Goal: Task Accomplishment & Management: Use online tool/utility

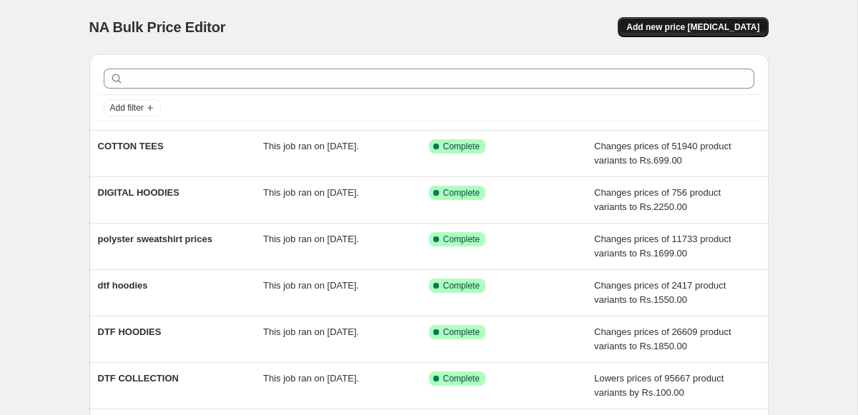
click at [709, 24] on span "Add new price [MEDICAL_DATA]" at bounding box center [692, 26] width 133 height 11
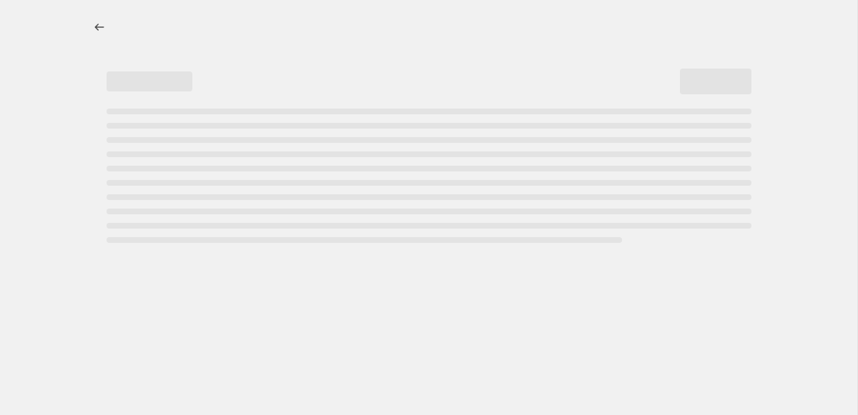
select select "percentage"
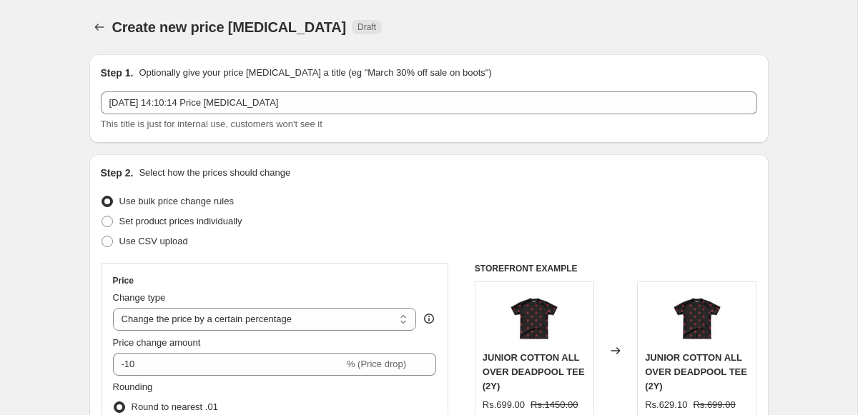
click at [200, 114] on div "[DATE] 14:10:14 Price [MEDICAL_DATA] This title is just for internal use, custo…" at bounding box center [429, 112] width 656 height 40
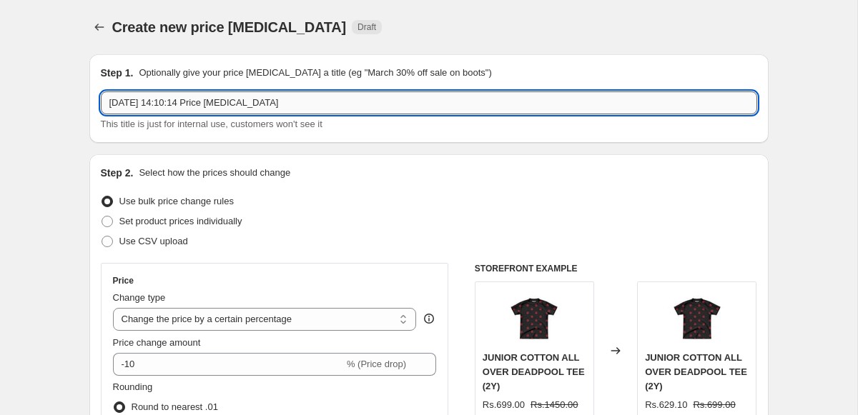
click at [200, 107] on input "[DATE] 14:10:14 Price [MEDICAL_DATA]" at bounding box center [429, 103] width 656 height 23
type input "LEFTOVER ORIGINAL PRICE"
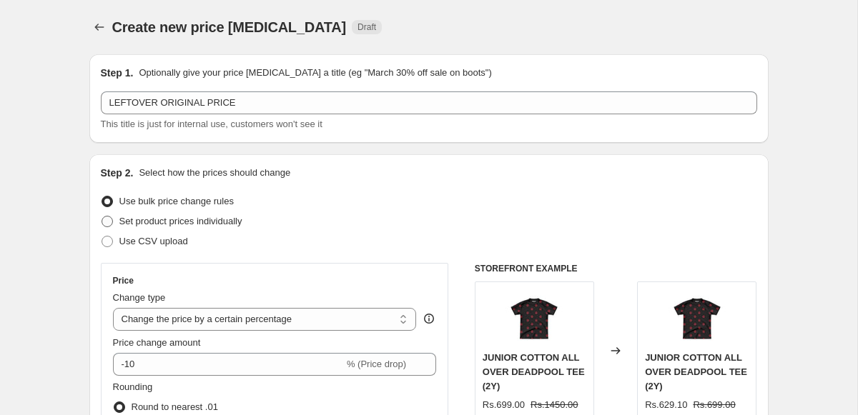
click at [149, 221] on span "Set product prices individually" at bounding box center [180, 221] width 123 height 11
click at [102, 217] on input "Set product prices individually" at bounding box center [102, 216] width 1 height 1
radio input "true"
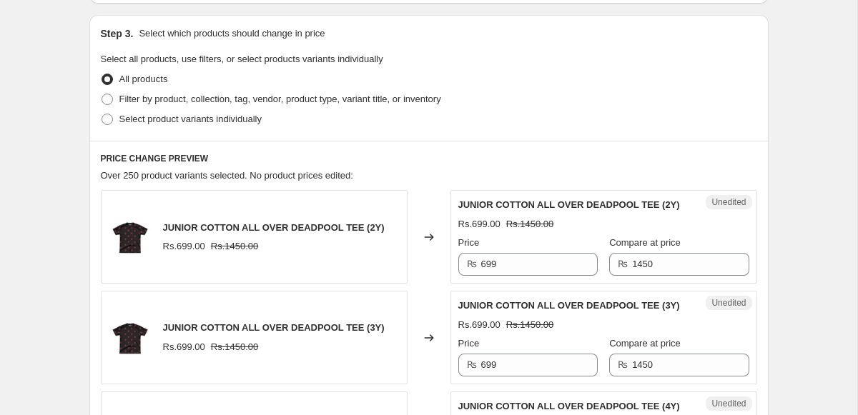
scroll to position [295, 0]
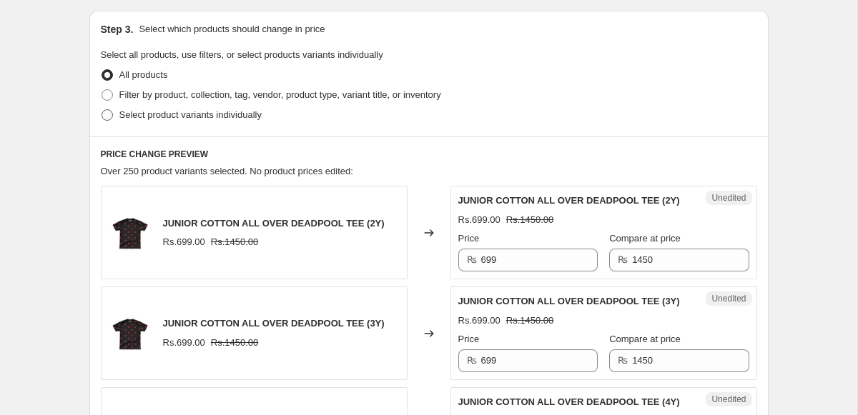
click at [198, 108] on span "Select product variants individually" at bounding box center [190, 115] width 142 height 14
click at [102, 109] on input "Select product variants individually" at bounding box center [102, 109] width 1 height 1
radio input "true"
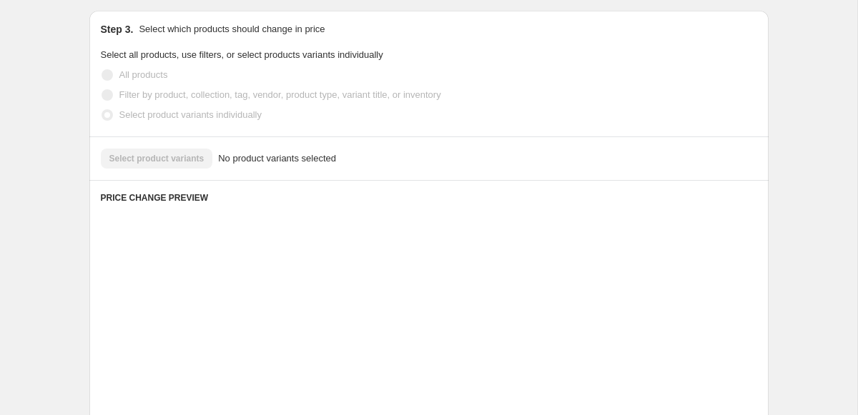
click at [196, 90] on span "Filter by product, collection, tag, vendor, product type, variant title, or inv…" at bounding box center [280, 94] width 322 height 11
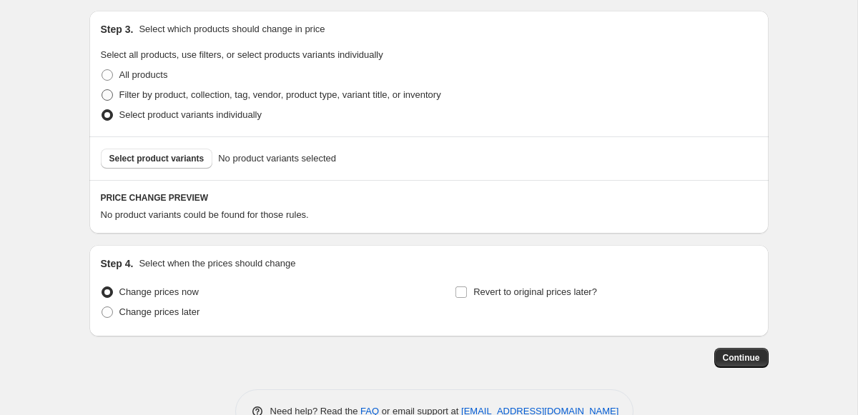
click at [196, 90] on span "Filter by product, collection, tag, vendor, product type, variant title, or inv…" at bounding box center [280, 94] width 322 height 11
click at [102, 90] on input "Filter by product, collection, tag, vendor, product type, variant title, or inv…" at bounding box center [102, 89] width 1 height 1
radio input "true"
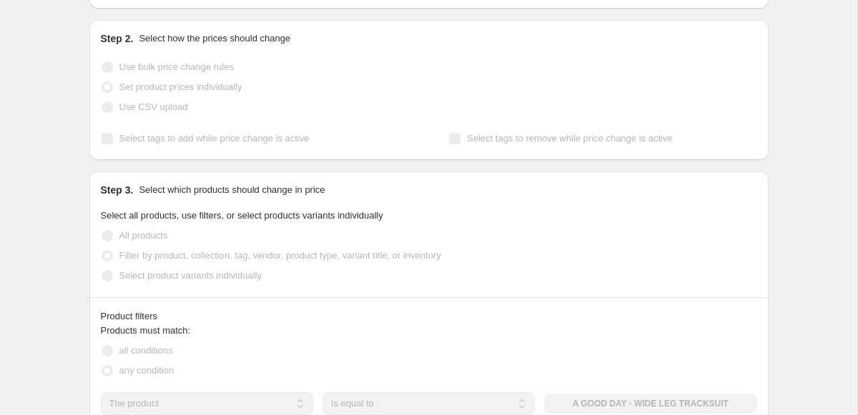
scroll to position [0, 0]
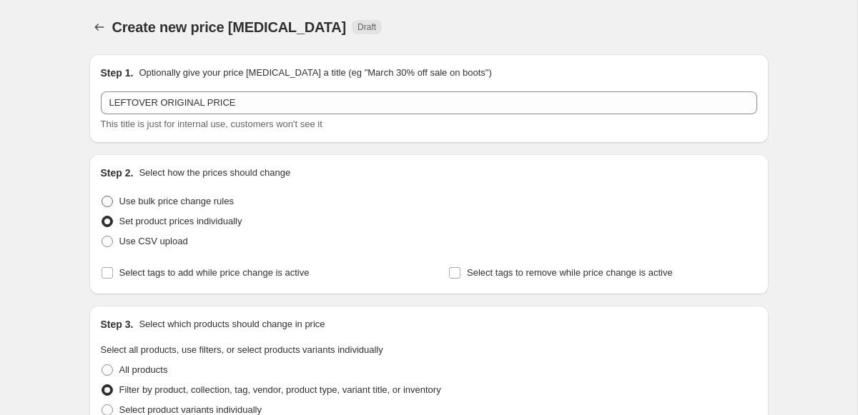
click at [139, 201] on span "Use bulk price change rules" at bounding box center [176, 201] width 114 height 11
click at [102, 197] on input "Use bulk price change rules" at bounding box center [102, 196] width 1 height 1
radio input "true"
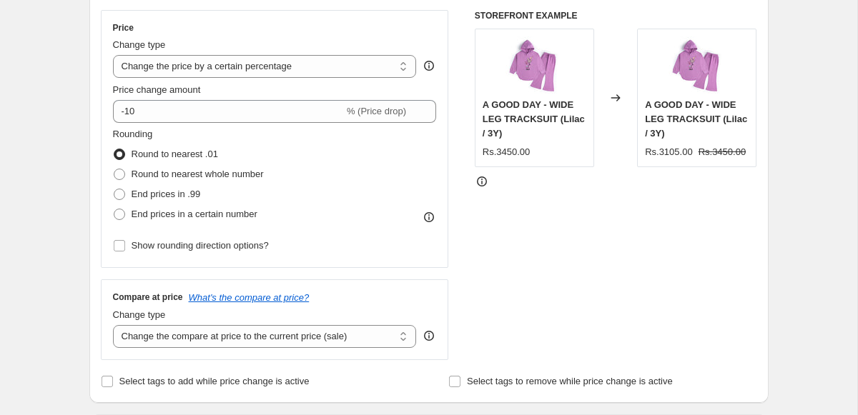
scroll to position [190, 0]
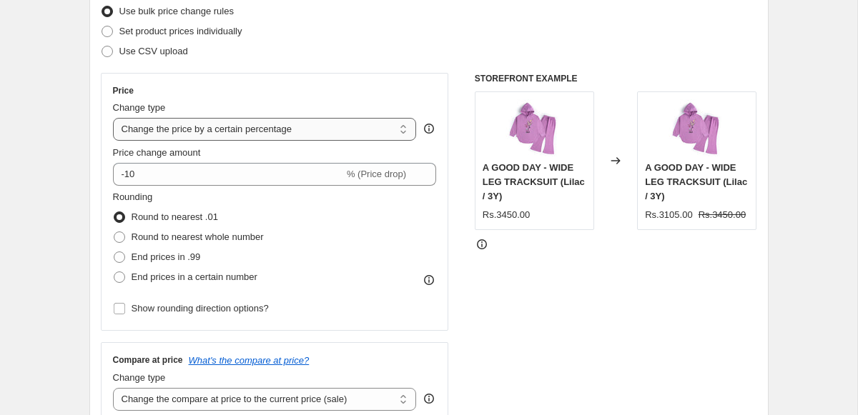
click at [255, 139] on select "Change the price to a certain amount Change the price by a certain amount Chang…" at bounding box center [265, 129] width 304 height 23
select select "no_change"
click at [113, 118] on select "Change the price to a certain amount Change the price by a certain amount Chang…" at bounding box center [265, 129] width 304 height 23
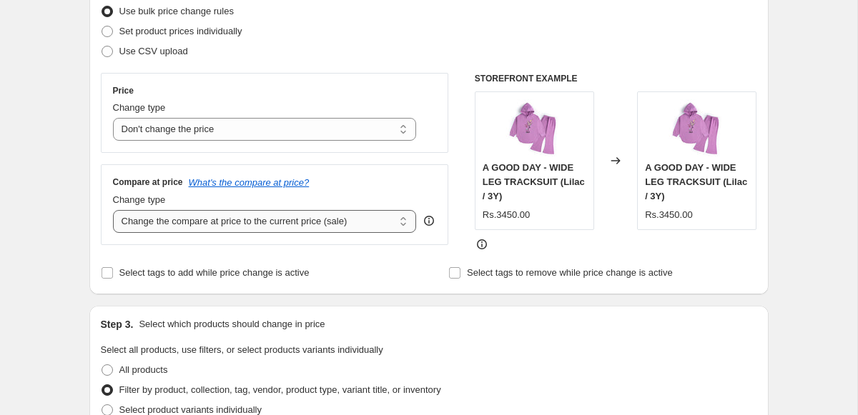
click at [220, 213] on select "Change the compare at price to the current price (sale) Change the compare at p…" at bounding box center [265, 221] width 304 height 23
click at [113, 210] on select "Change the compare at price to the current price (sale) Change the compare at p…" at bounding box center [265, 221] width 304 height 23
click at [214, 217] on select "Change the compare at price to the current price (sale) Change the compare at p…" at bounding box center [265, 221] width 304 height 23
select select "to"
click at [113, 210] on select "Change the compare at price to the current price (sale) Change the compare at p…" at bounding box center [265, 221] width 304 height 23
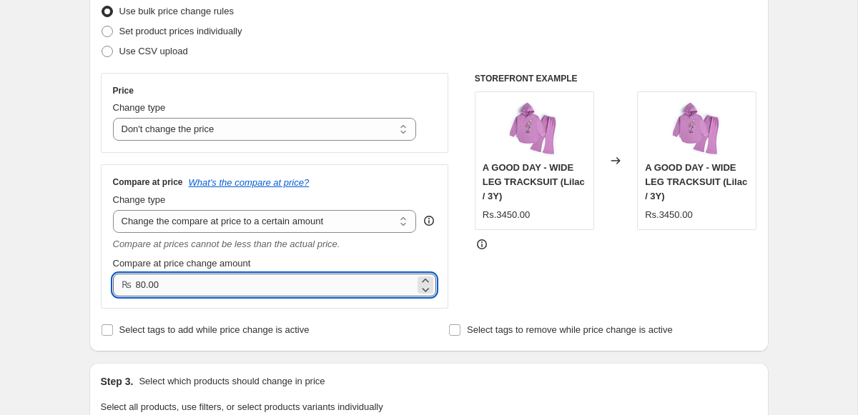
click at [198, 287] on input "80.00" at bounding box center [276, 285] width 280 height 23
type input "2850.00"
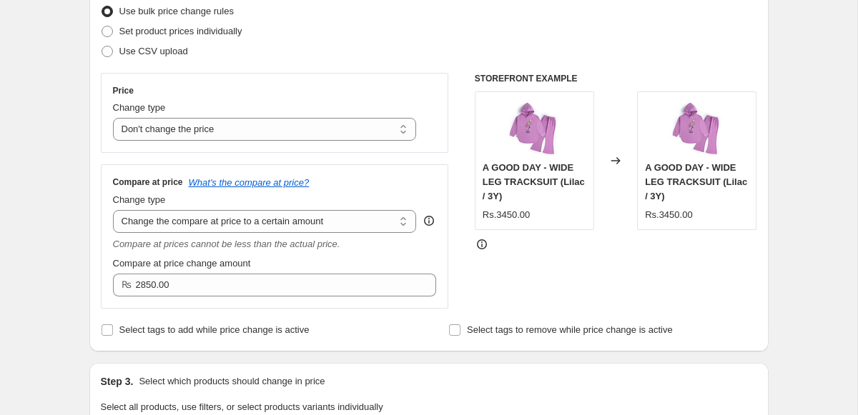
click at [373, 338] on div "Select tags to add while price change is active" at bounding box center [255, 330] width 308 height 20
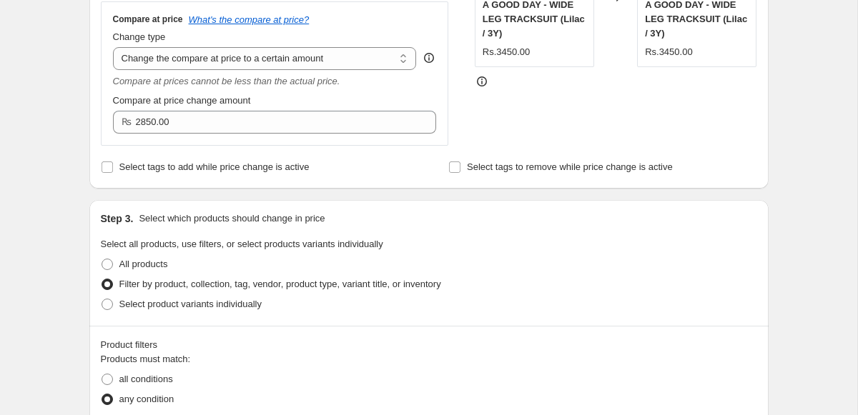
scroll to position [536, 0]
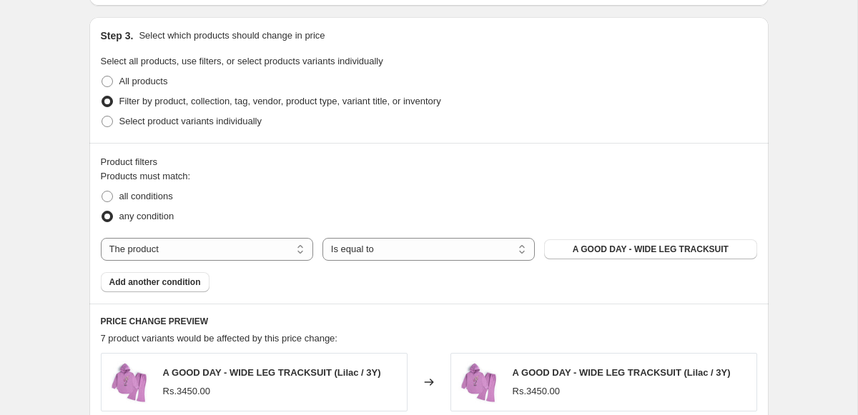
click at [218, 262] on div "Products must match: all conditions any condition The product The product's col…" at bounding box center [429, 230] width 656 height 123
click at [218, 251] on select "The product The product's collection The product's tag The product's vendor The…" at bounding box center [207, 249] width 212 height 23
select select "collection"
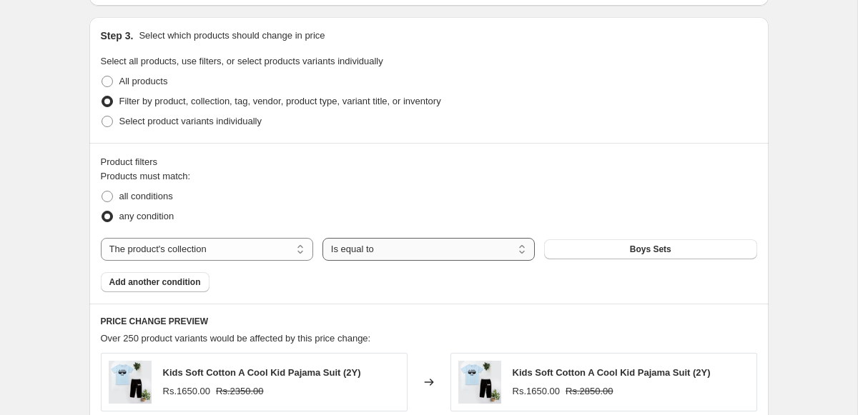
click at [366, 247] on select "Is equal to Is not equal to" at bounding box center [428, 249] width 212 height 23
click at [322, 238] on select "Is equal to Is not equal to" at bounding box center [428, 249] width 212 height 23
click at [202, 239] on select "The product The product's collection The product's tag The product's vendor The…" at bounding box center [207, 249] width 212 height 23
click at [676, 255] on button "Boys Sets" at bounding box center [650, 250] width 212 height 20
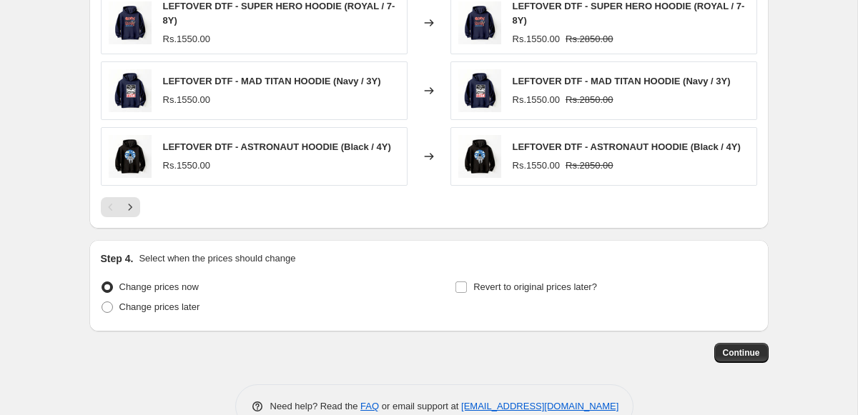
scroll to position [1074, 0]
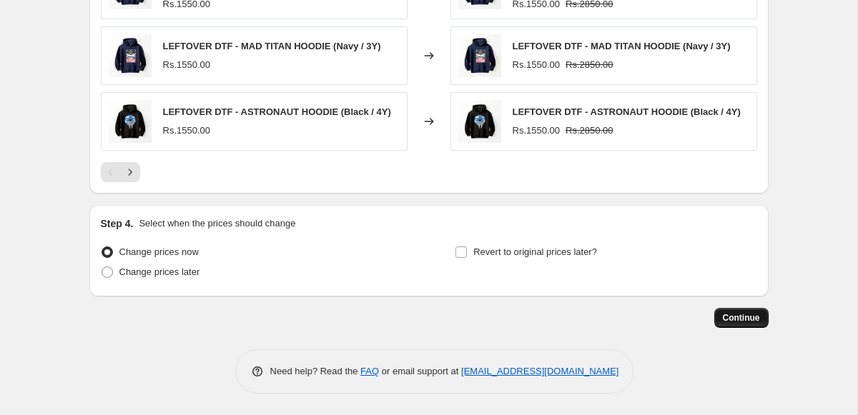
click at [739, 315] on span "Continue" at bounding box center [741, 317] width 37 height 11
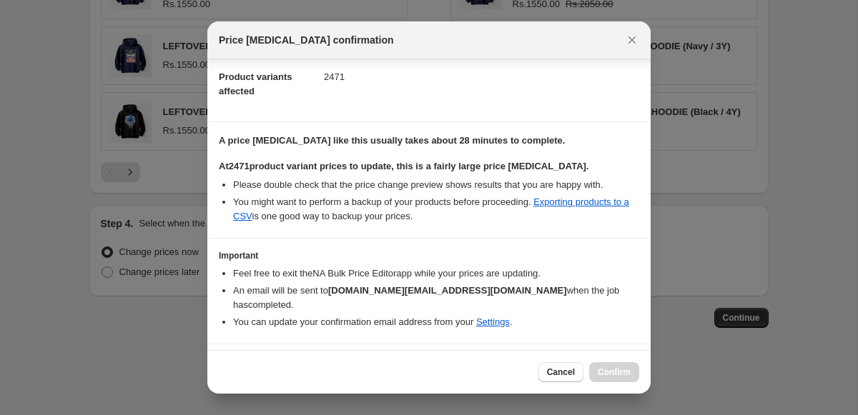
scroll to position [177, 0]
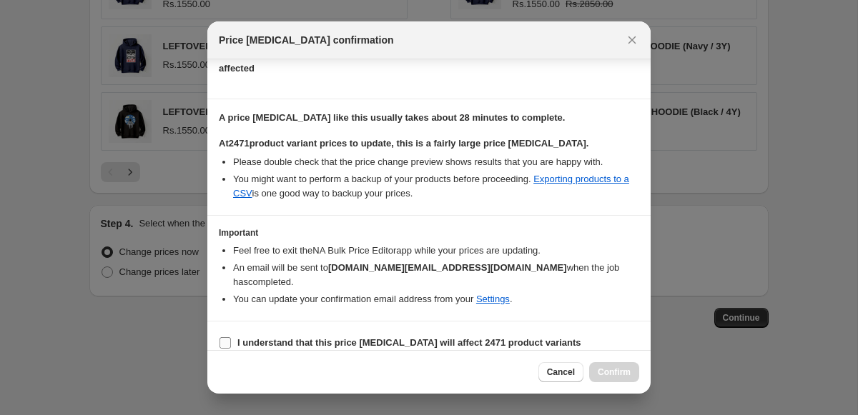
click at [258, 338] on b "I understand that this price [MEDICAL_DATA] will affect 2471 product variants" at bounding box center [409, 343] width 344 height 11
click at [231, 338] on input "I understand that this price [MEDICAL_DATA] will affect 2471 product variants" at bounding box center [225, 343] width 11 height 11
checkbox input "true"
click at [599, 363] on button "Confirm" at bounding box center [614, 373] width 50 height 20
